Goal: Transaction & Acquisition: Subscribe to service/newsletter

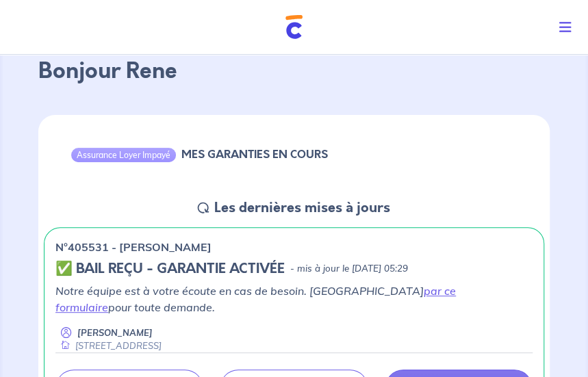
scroll to position [137, 0]
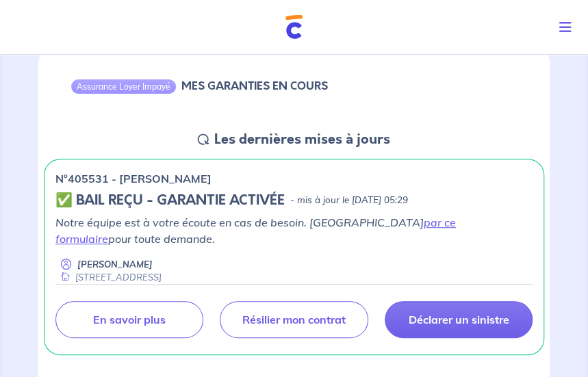
click at [572, 31] on button "Toggle navigation" at bounding box center [568, 28] width 40 height 36
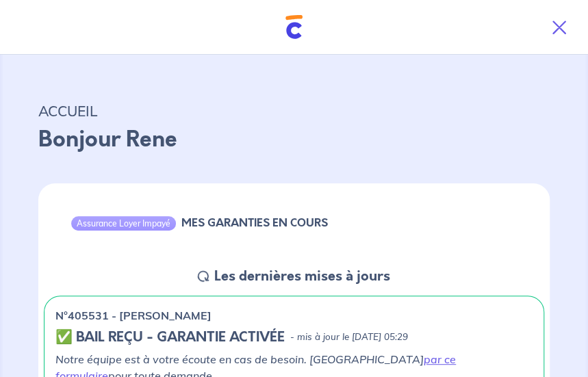
scroll to position [0, 0]
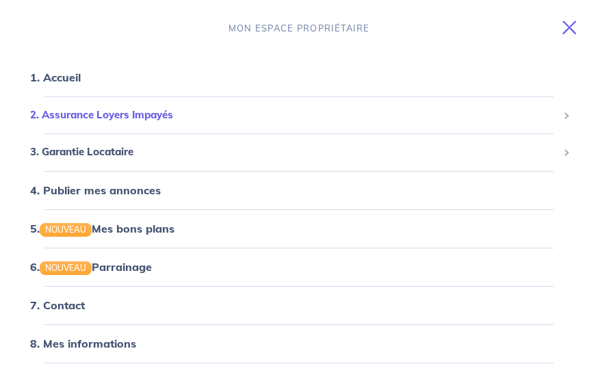
click at [137, 118] on span "2. Assurance Loyers Impayés" at bounding box center [293, 115] width 527 height 16
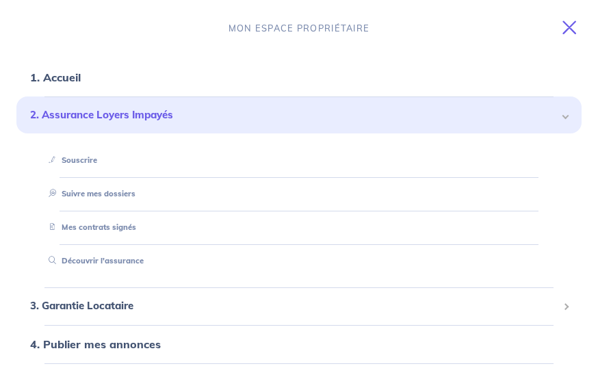
click at [137, 118] on span "2. Assurance Loyers Impayés" at bounding box center [293, 115] width 527 height 16
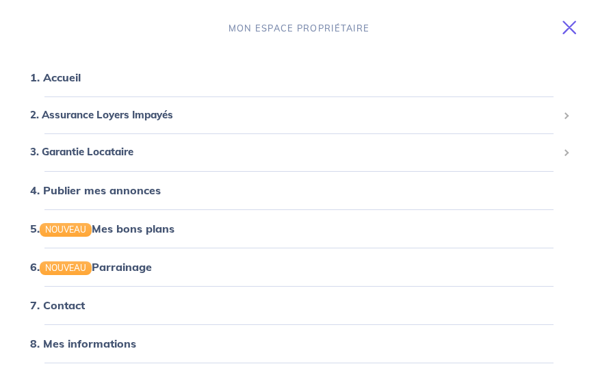
click at [574, 24] on icon "Toggle navigation" at bounding box center [569, 28] width 14 height 14
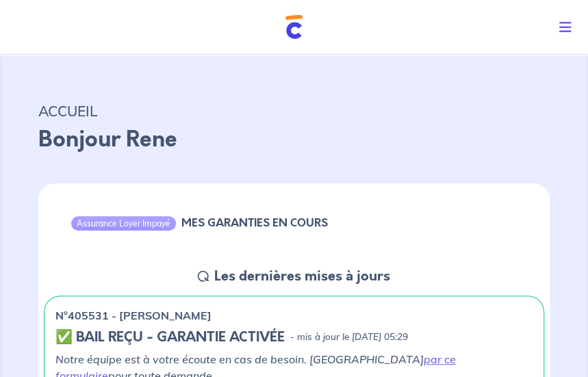
click at [564, 31] on icon "Toggle navigation" at bounding box center [565, 28] width 12 height 14
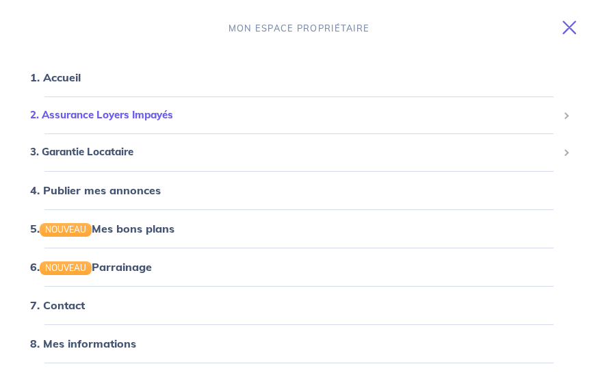
click at [90, 117] on span "2. Assurance Loyers Impayés" at bounding box center [293, 115] width 527 height 16
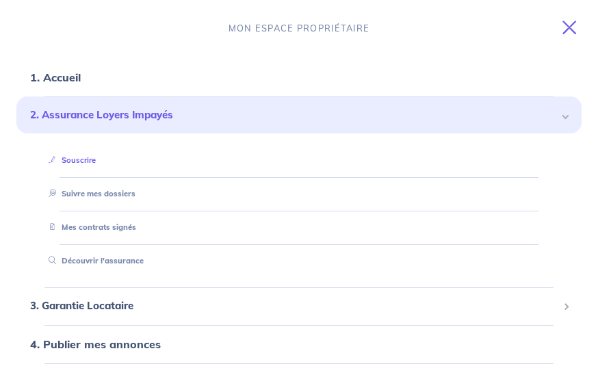
click at [88, 161] on link "Souscrire" at bounding box center [69, 160] width 53 height 10
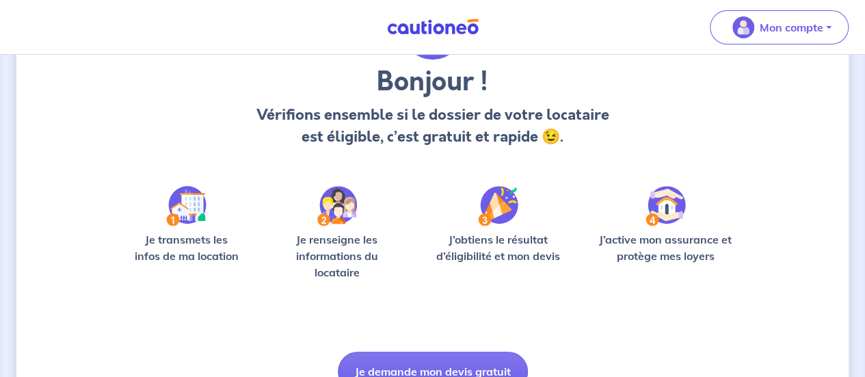
scroll to position [172, 0]
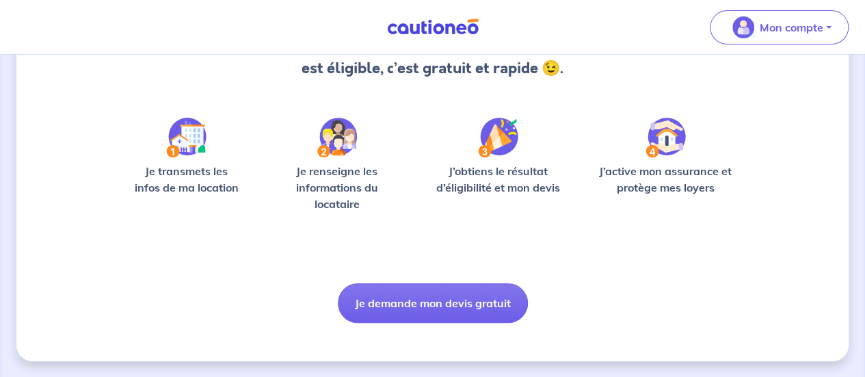
drag, startPoint x: 0, startPoint y: 205, endPoint x: 64, endPoint y: 162, distance: 77.4
click at [0, 205] on div "Bonjour ! Vérifions ensemble si le dossier de votre locataire est éligible, c’e…" at bounding box center [432, 129] width 865 height 495
